Goal: Task Accomplishment & Management: Manage account settings

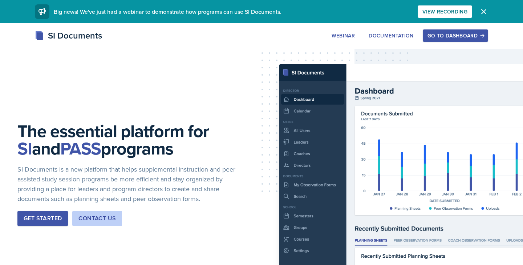
click at [448, 36] on div "Go to Dashboard" at bounding box center [455, 36] width 56 height 6
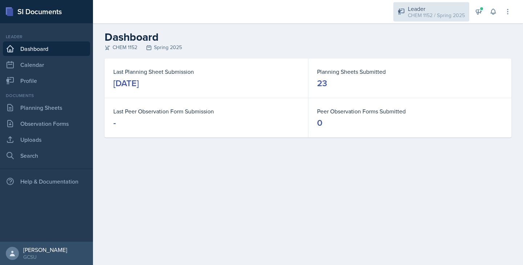
click at [424, 17] on div "CHEM 1152 / Spring 2025" at bounding box center [436, 16] width 57 height 8
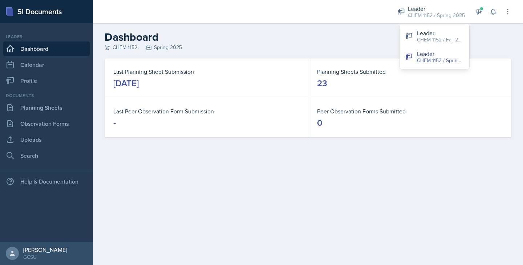
click at [387, 48] on div "CHEM 1152 Spring 2025" at bounding box center [308, 48] width 407 height 8
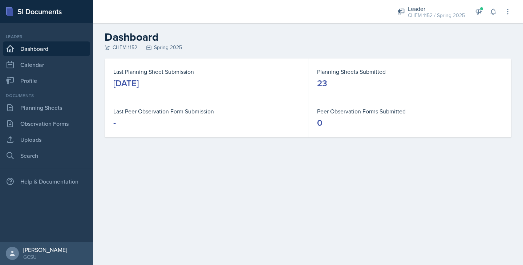
click at [116, 48] on div "CHEM 1152 Spring 2025" at bounding box center [308, 48] width 407 height 8
click at [509, 14] on icon at bounding box center [507, 11] width 7 height 7
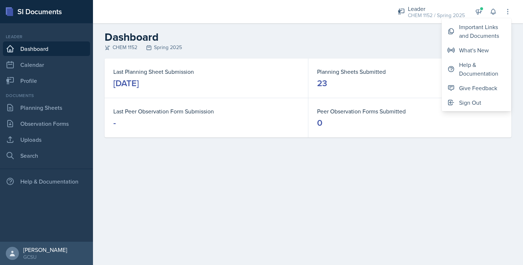
click at [388, 44] on div "CHEM 1152 Spring 2025" at bounding box center [308, 48] width 407 height 8
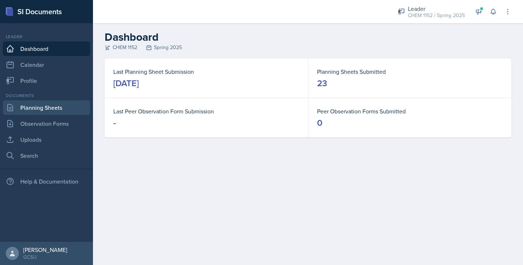
click at [48, 108] on link "Planning Sheets" at bounding box center [46, 107] width 87 height 15
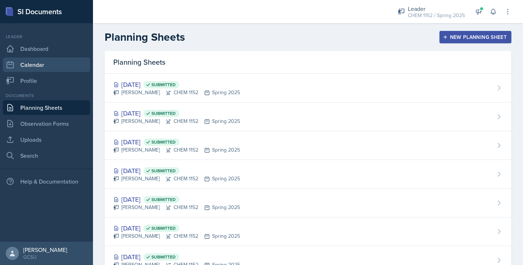
click at [37, 68] on link "Calendar" at bounding box center [46, 64] width 87 height 15
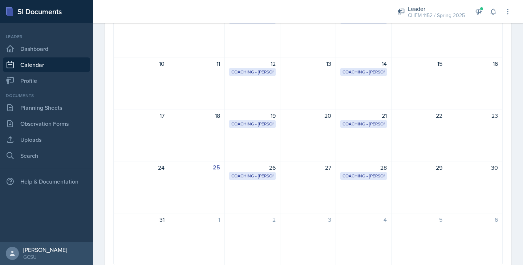
scroll to position [144, 0]
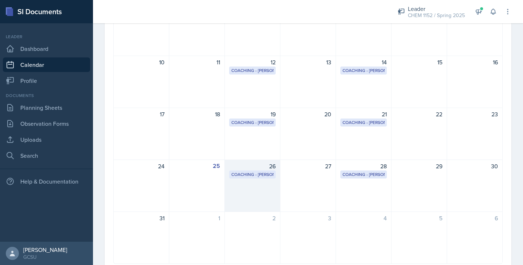
click at [248, 202] on div "26 Coaching - [PERSON_NAME] Coaching Room 2:00 PM - 4:00 PM" at bounding box center [253, 185] width 56 height 52
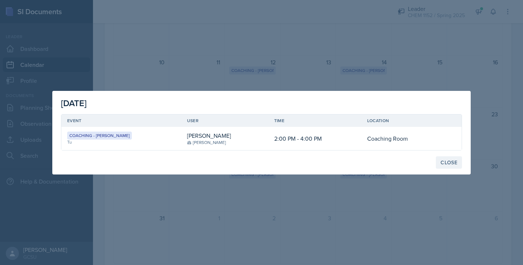
click at [443, 161] on div "Close" at bounding box center [448, 162] width 17 height 6
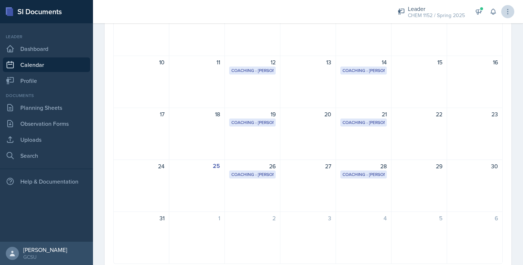
click at [510, 14] on icon at bounding box center [507, 11] width 7 height 7
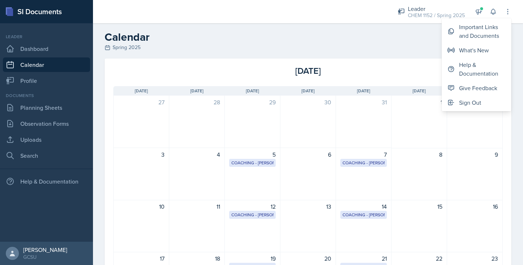
scroll to position [0, 0]
click at [177, 52] on header "Calendar Spring 2025" at bounding box center [308, 40] width 430 height 35
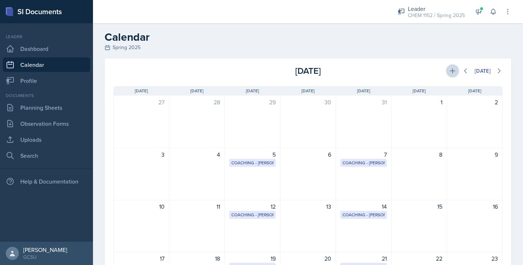
click at [454, 71] on icon at bounding box center [452, 70] width 5 height 5
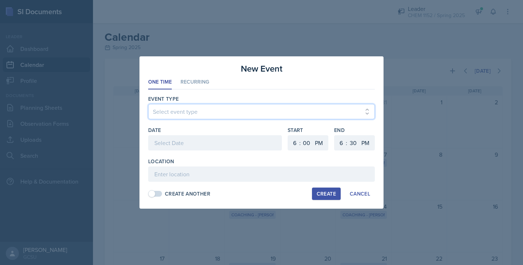
select select "700c1d41-4793-48d3-8616-e09499dfb71d"
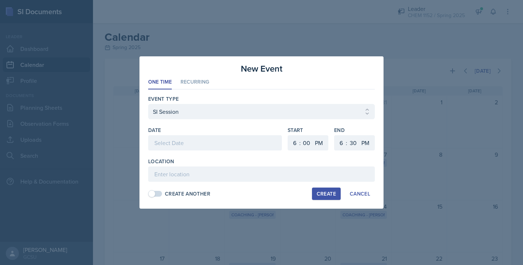
click at [196, 138] on div at bounding box center [215, 142] width 134 height 15
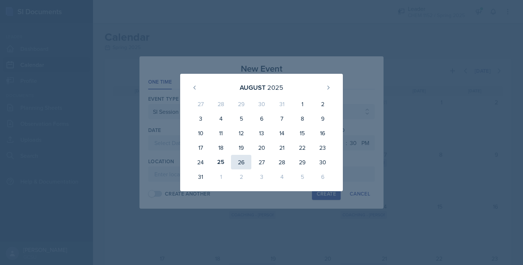
click at [239, 162] on div "26" at bounding box center [241, 162] width 20 height 15
type input "August 26th, 2025"
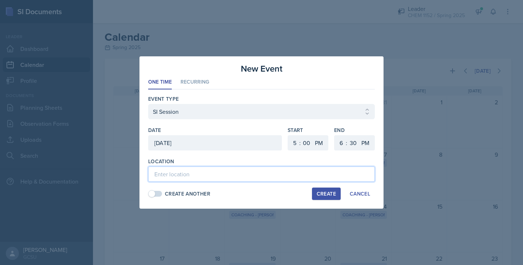
click at [242, 174] on input at bounding box center [261, 173] width 227 height 15
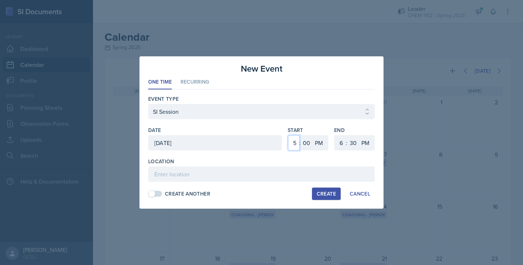
select select "6"
select select "7"
click at [297, 156] on div "Start 1 2 3 4 5 6 7 8 9 10 11 12 : 00 05 10 15 20 25 30 35 40 45 50 55 AM PM" at bounding box center [308, 141] width 41 height 31
click at [303, 142] on select "00 05 10 15 20 25 30 35 40 45 50 55" at bounding box center [307, 142] width 12 height 15
select select "30"
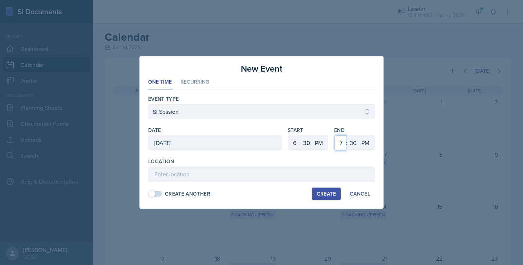
select select "8"
select select "0"
click at [362, 84] on ul "One Time Recurring" at bounding box center [261, 82] width 227 height 14
click at [189, 84] on li "Recurring" at bounding box center [194, 82] width 29 height 14
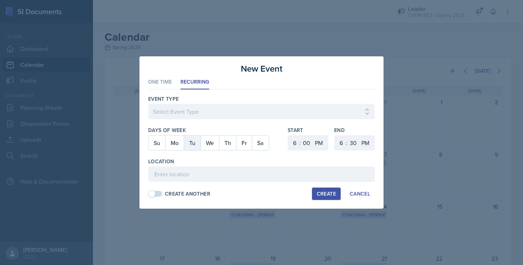
click at [190, 143] on button "Tu" at bounding box center [192, 142] width 17 height 15
click at [228, 143] on button "Th" at bounding box center [227, 142] width 17 height 15
click at [324, 193] on div "Create" at bounding box center [326, 194] width 19 height 6
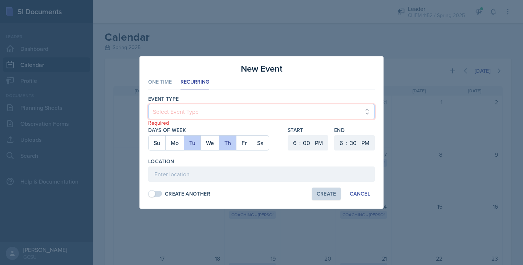
select select "700c1d41-4793-48d3-8616-e09499dfb71d"
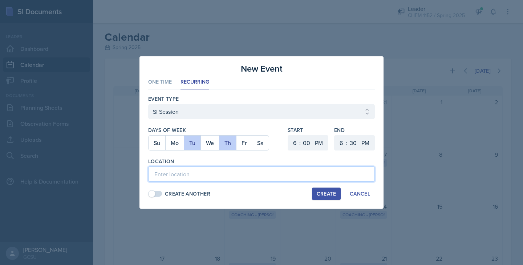
click at [226, 176] on input at bounding box center [261, 173] width 227 height 15
type input "TBD"
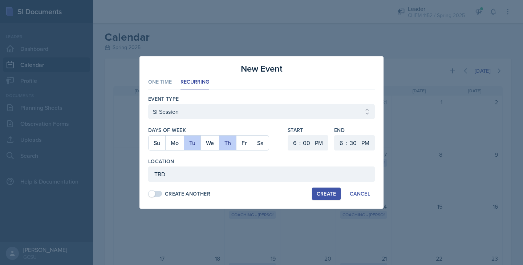
click at [325, 192] on div "Create" at bounding box center [326, 194] width 19 height 6
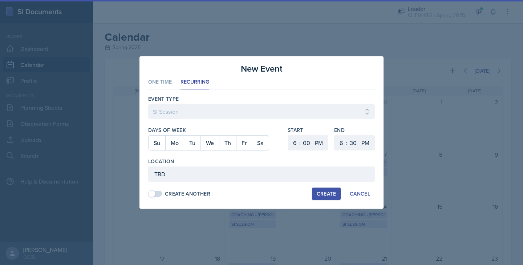
select select
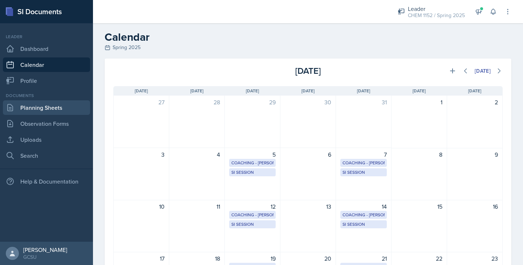
click at [40, 107] on link "Planning Sheets" at bounding box center [46, 107] width 87 height 15
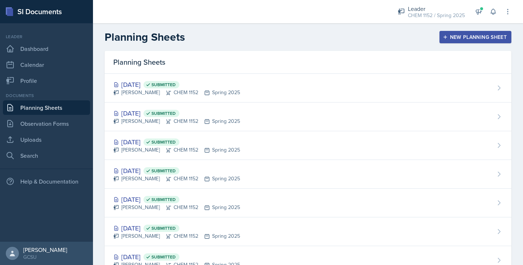
click at [463, 40] on div "New Planning Sheet" at bounding box center [475, 37] width 62 height 6
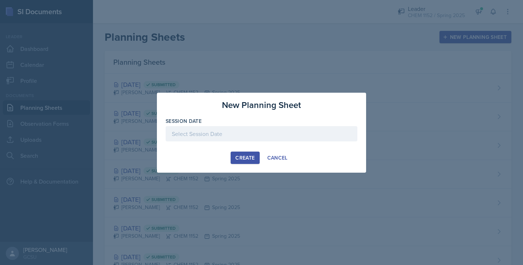
click at [204, 131] on div at bounding box center [262, 133] width 192 height 15
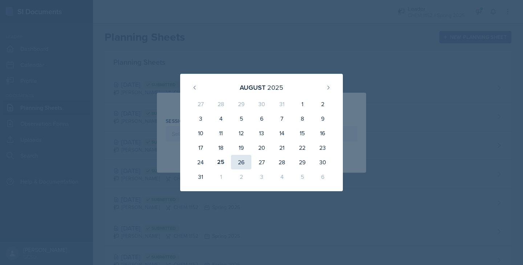
click at [242, 160] on div "26" at bounding box center [241, 162] width 20 height 15
type input "August 26th, 2025"
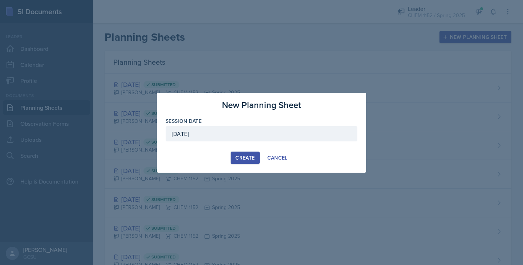
click at [249, 159] on div "Create" at bounding box center [244, 158] width 19 height 6
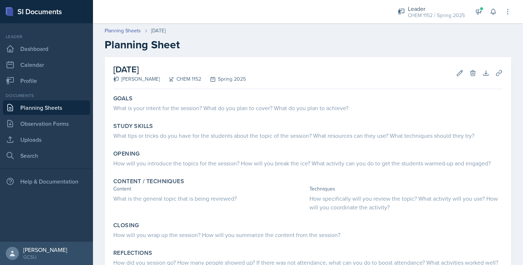
click at [175, 76] on div "CHEM 1152" at bounding box center [180, 79] width 41 height 8
click at [458, 72] on icon at bounding box center [459, 72] width 7 height 7
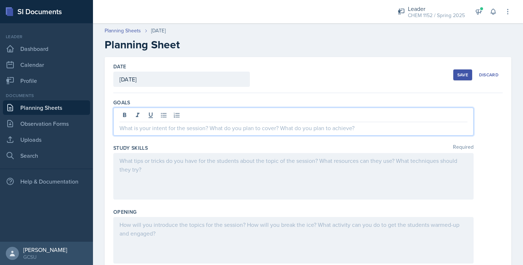
click at [204, 118] on div at bounding box center [293, 121] width 360 height 28
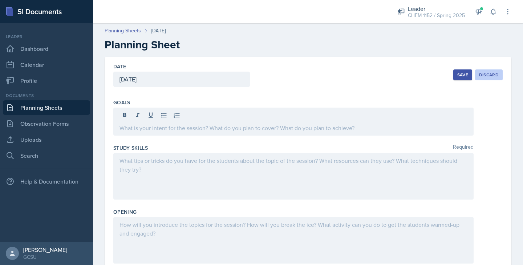
click at [495, 76] on div "Discard" at bounding box center [489, 75] width 20 height 6
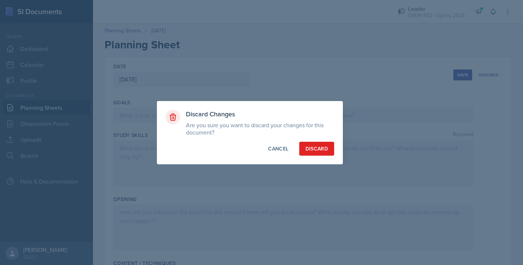
click at [319, 148] on div "Discard" at bounding box center [316, 148] width 23 height 7
